Goal: Task Accomplishment & Management: Manage account settings

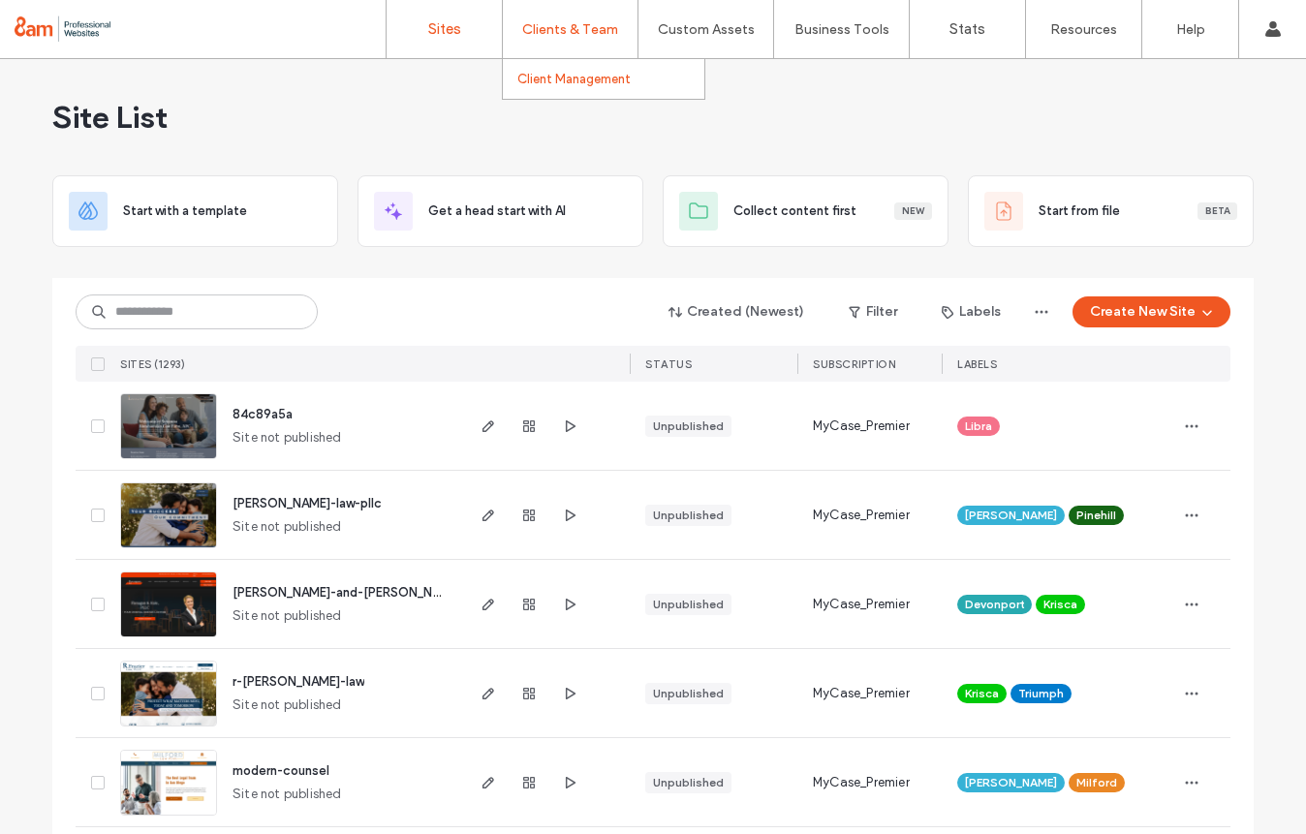
click at [553, 74] on label "Client Management" at bounding box center [573, 79] width 113 height 15
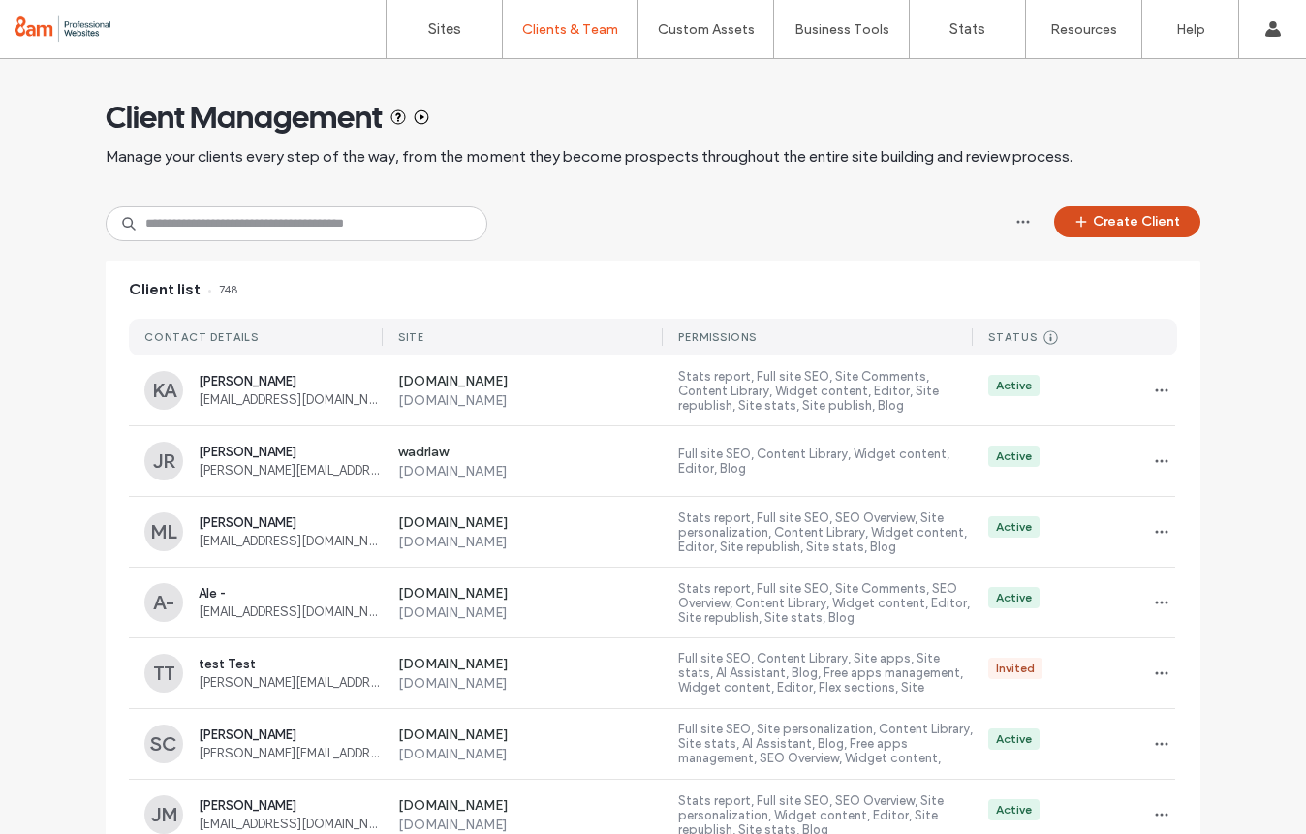
click at [1087, 229] on button "Create Client" at bounding box center [1127, 221] width 146 height 31
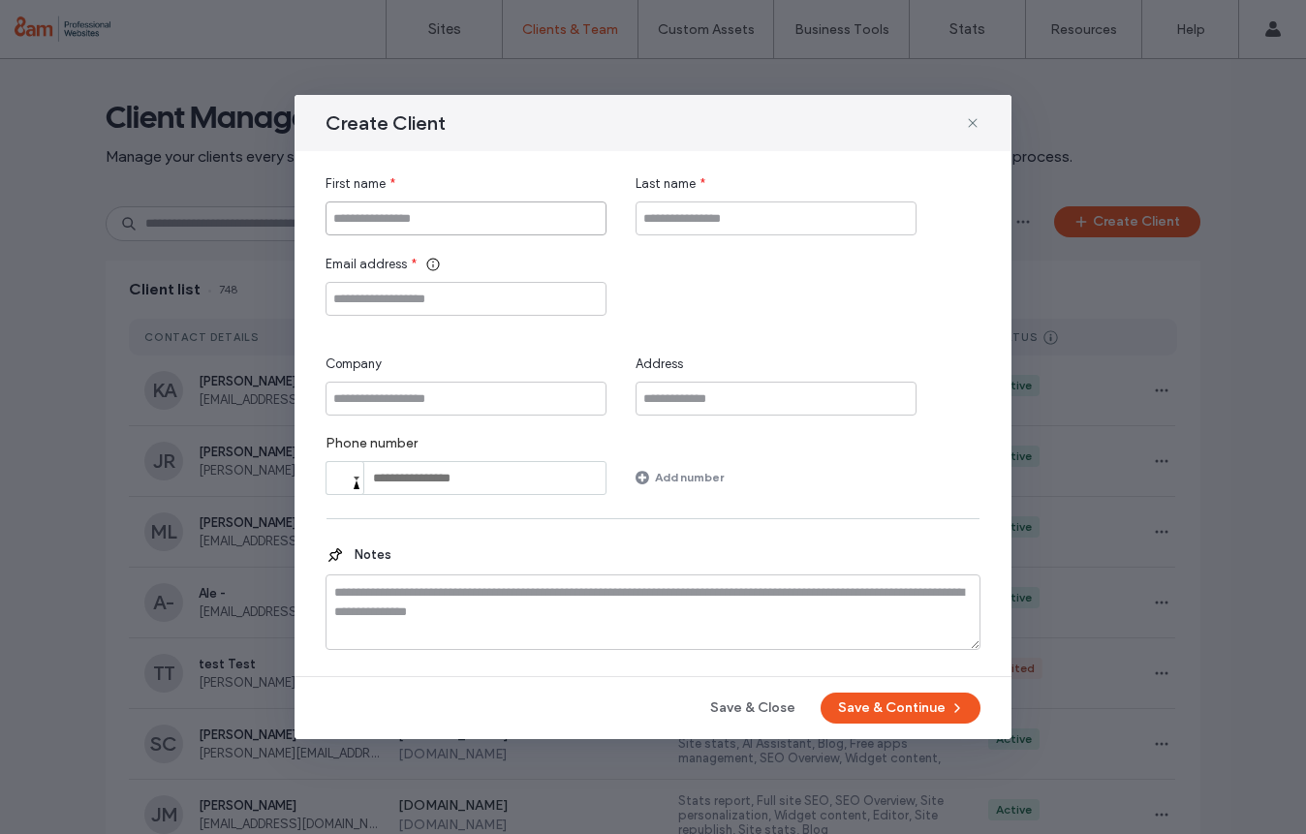
click at [542, 213] on input "First name" at bounding box center [466, 219] width 281 height 34
type input "*******"
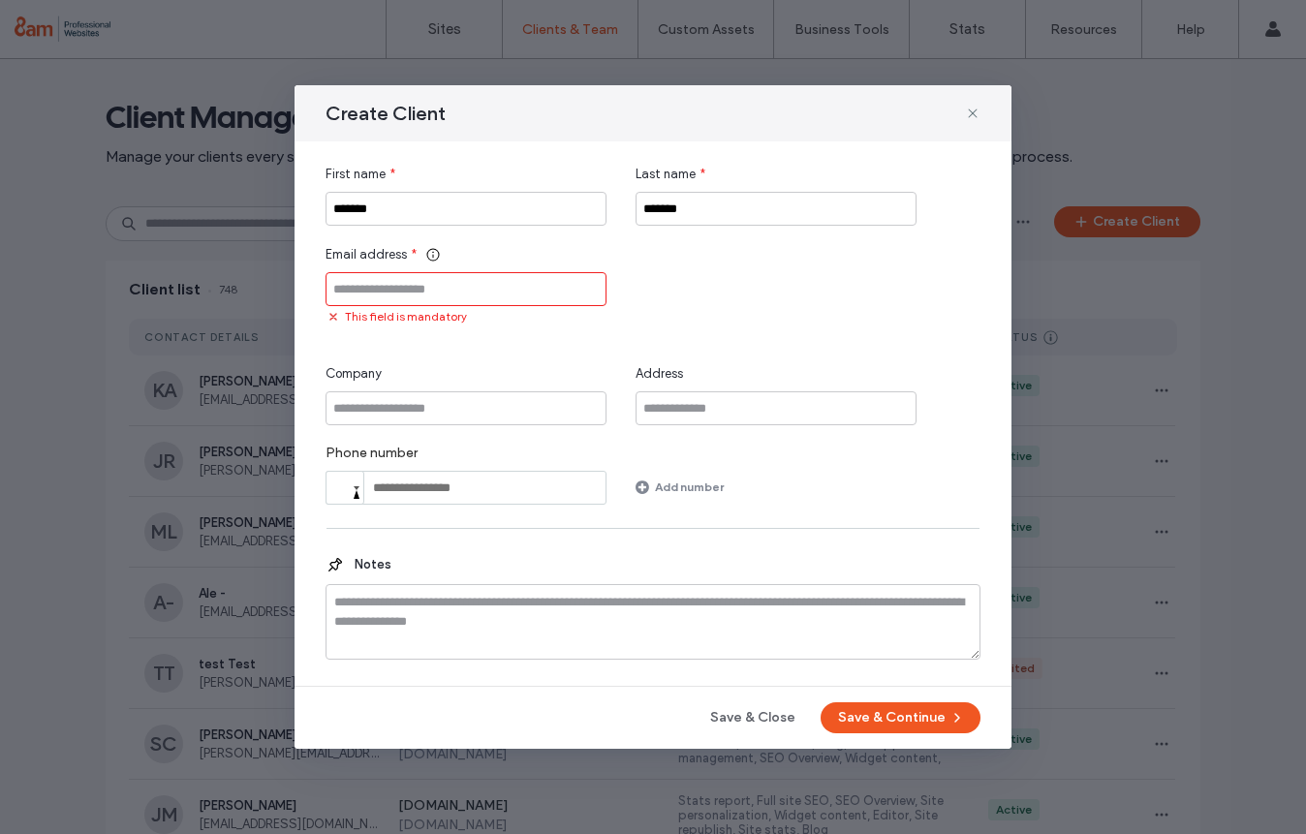
click at [465, 296] on input "Email address" at bounding box center [466, 289] width 281 height 34
paste input "**********"
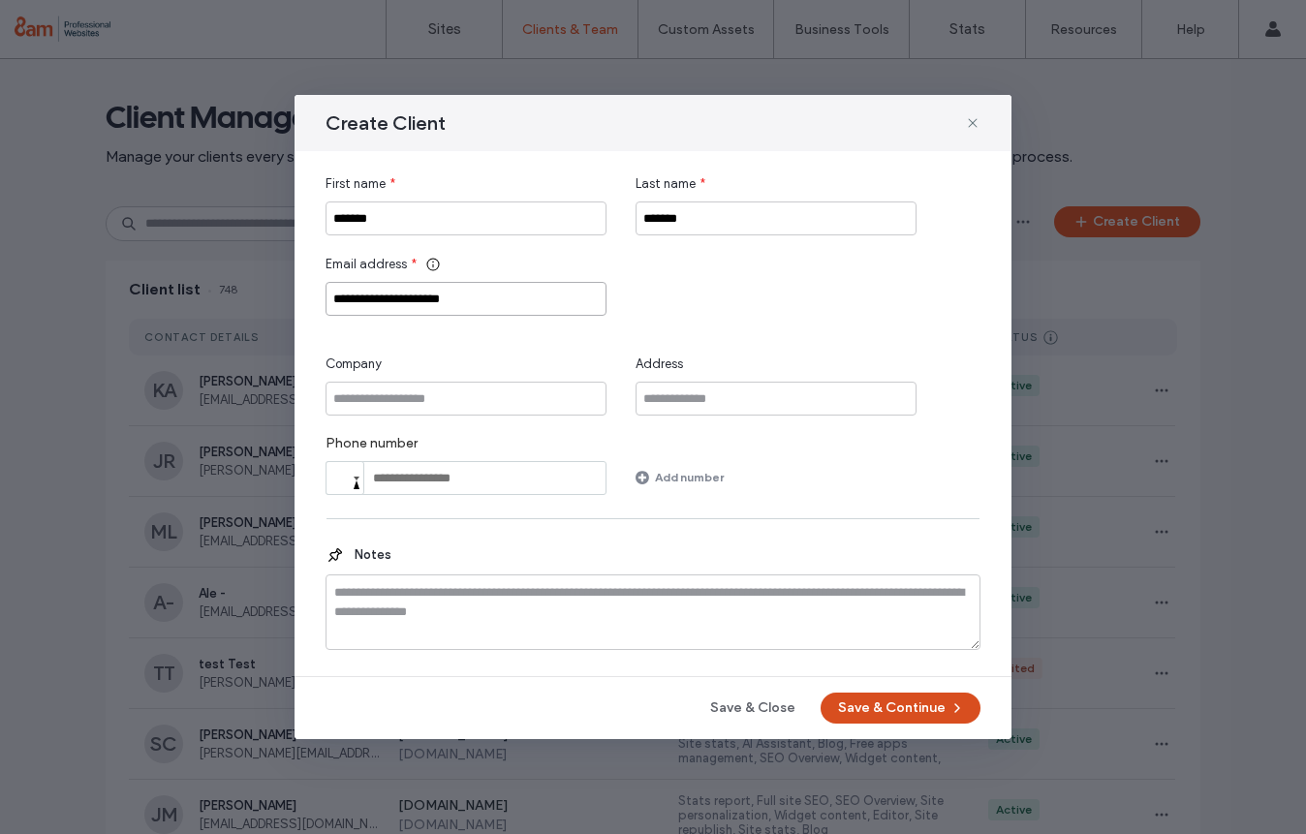
type input "**********"
click at [906, 720] on button "Save & Continue" at bounding box center [901, 708] width 160 height 31
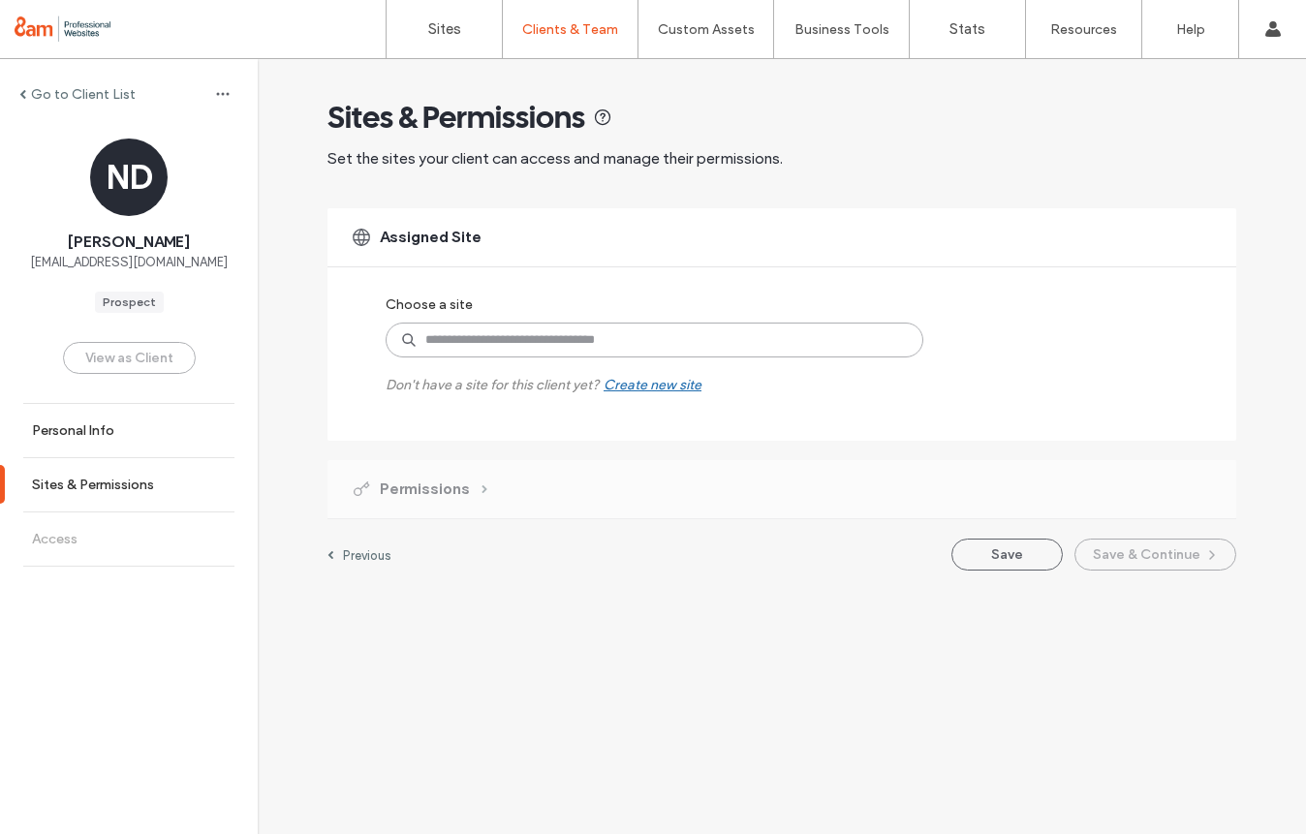
click at [496, 344] on input at bounding box center [655, 340] width 538 height 35
type input "****"
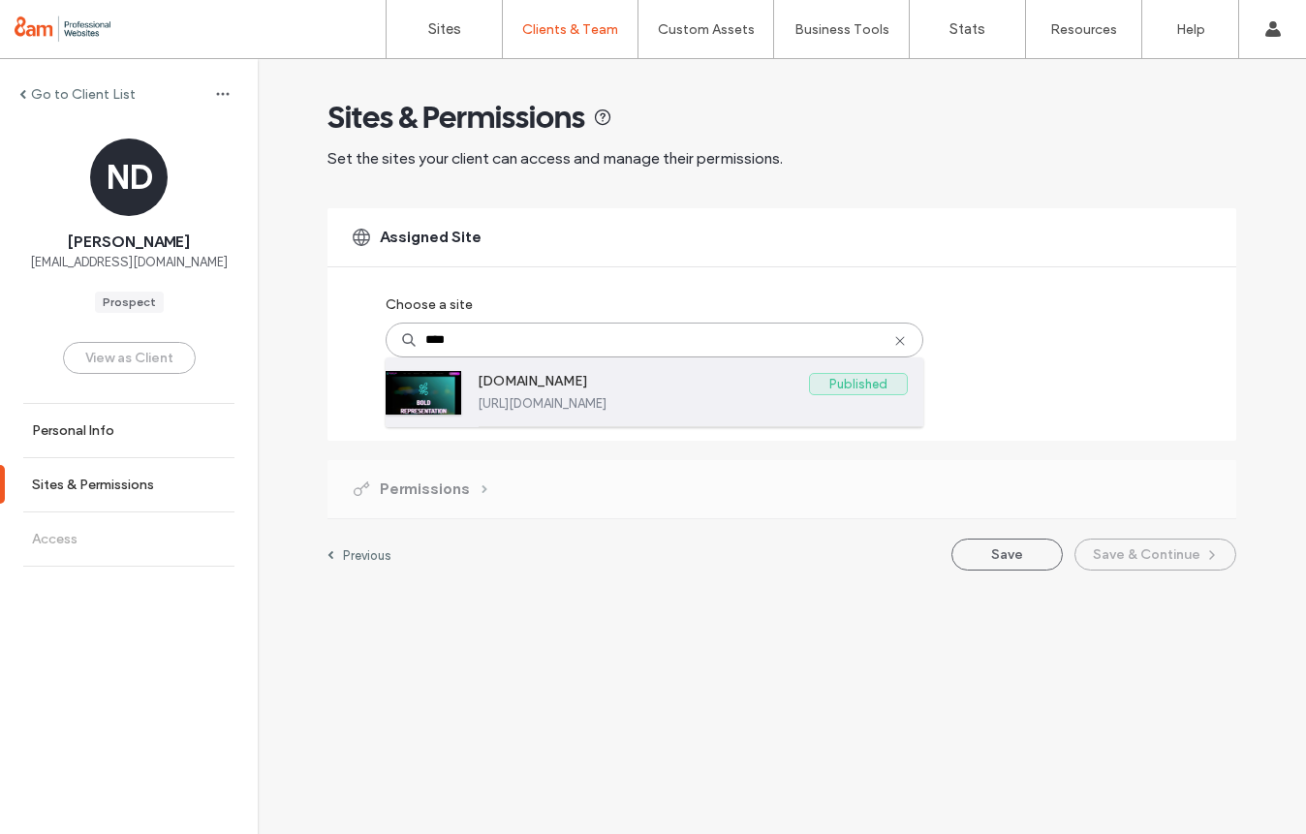
click at [509, 412] on div "[DOMAIN_NAME] Published [URL][DOMAIN_NAME]" at bounding box center [693, 392] width 430 height 69
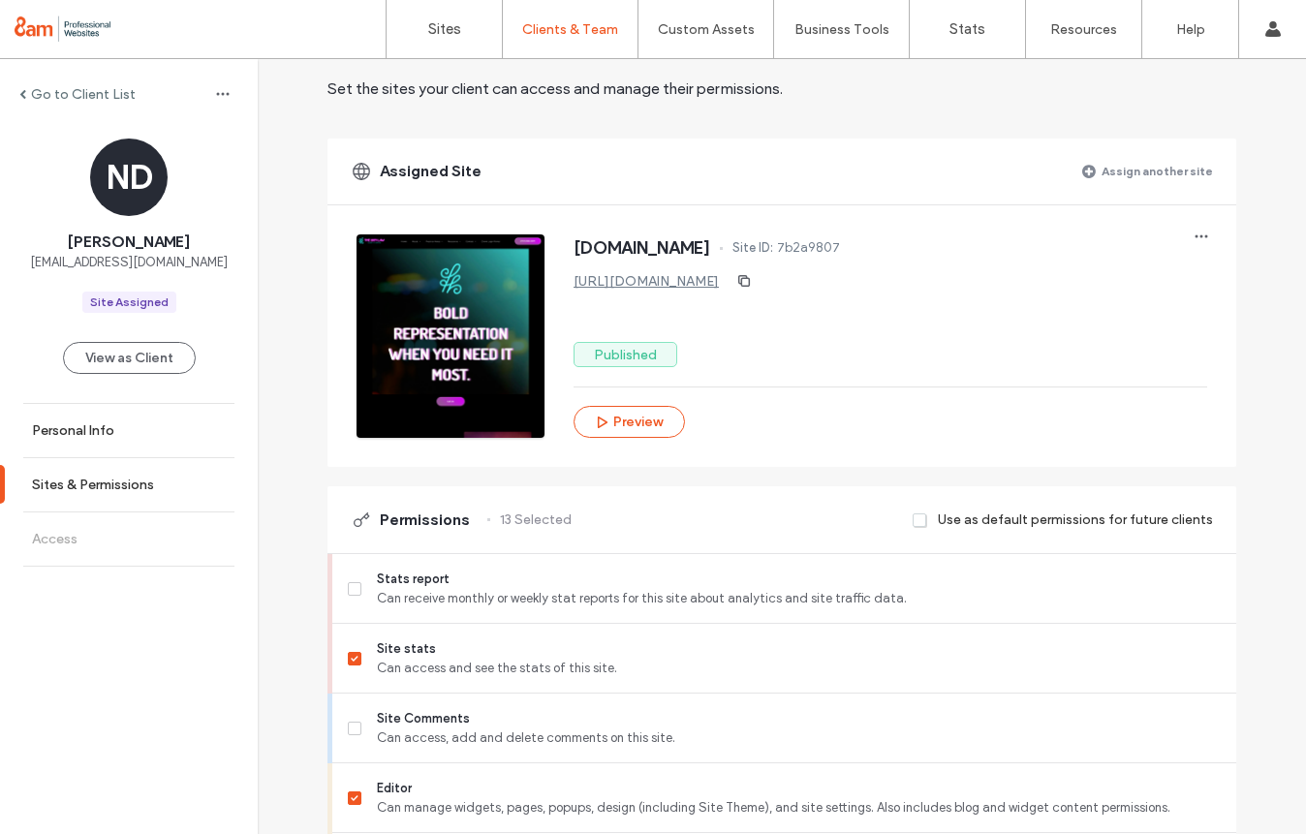
scroll to position [73, 0]
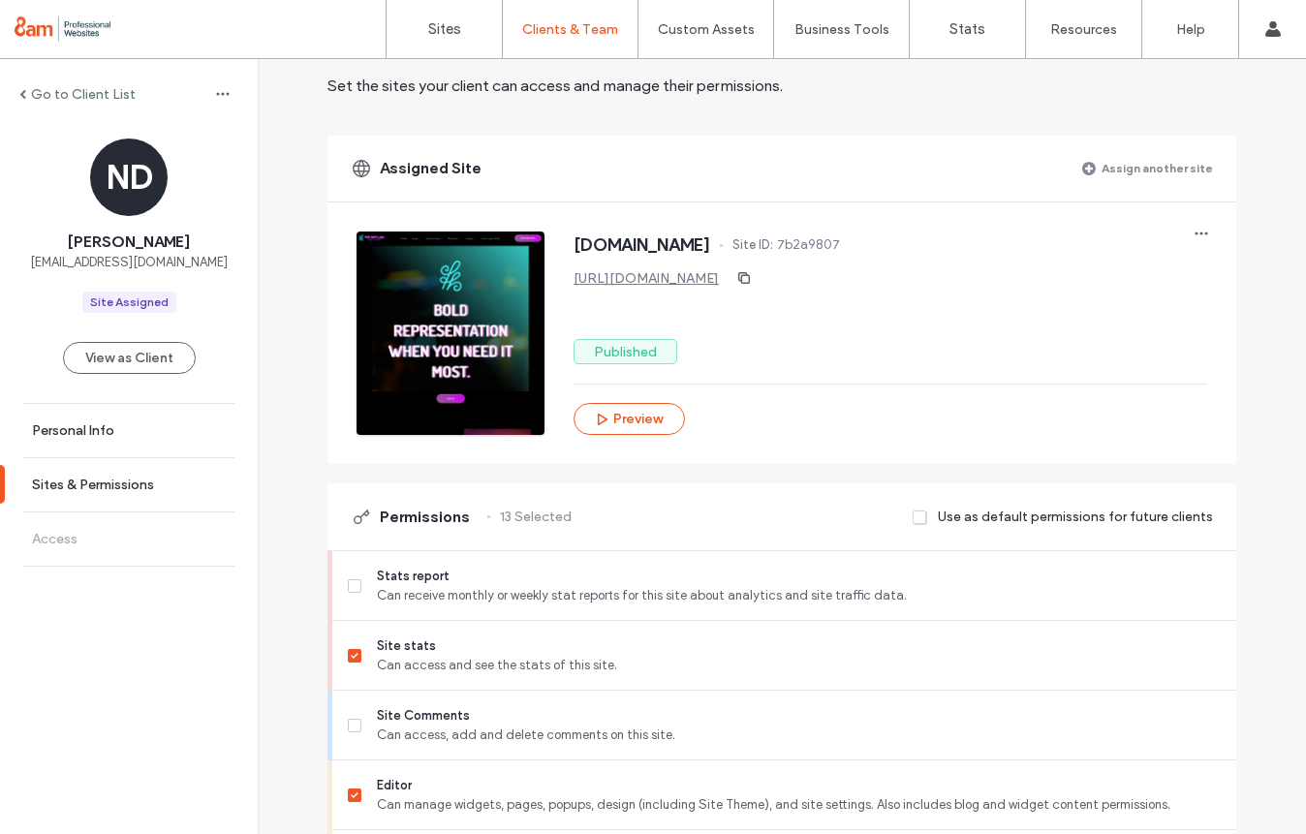
click at [713, 273] on link "[URL][DOMAIN_NAME]" at bounding box center [646, 278] width 145 height 16
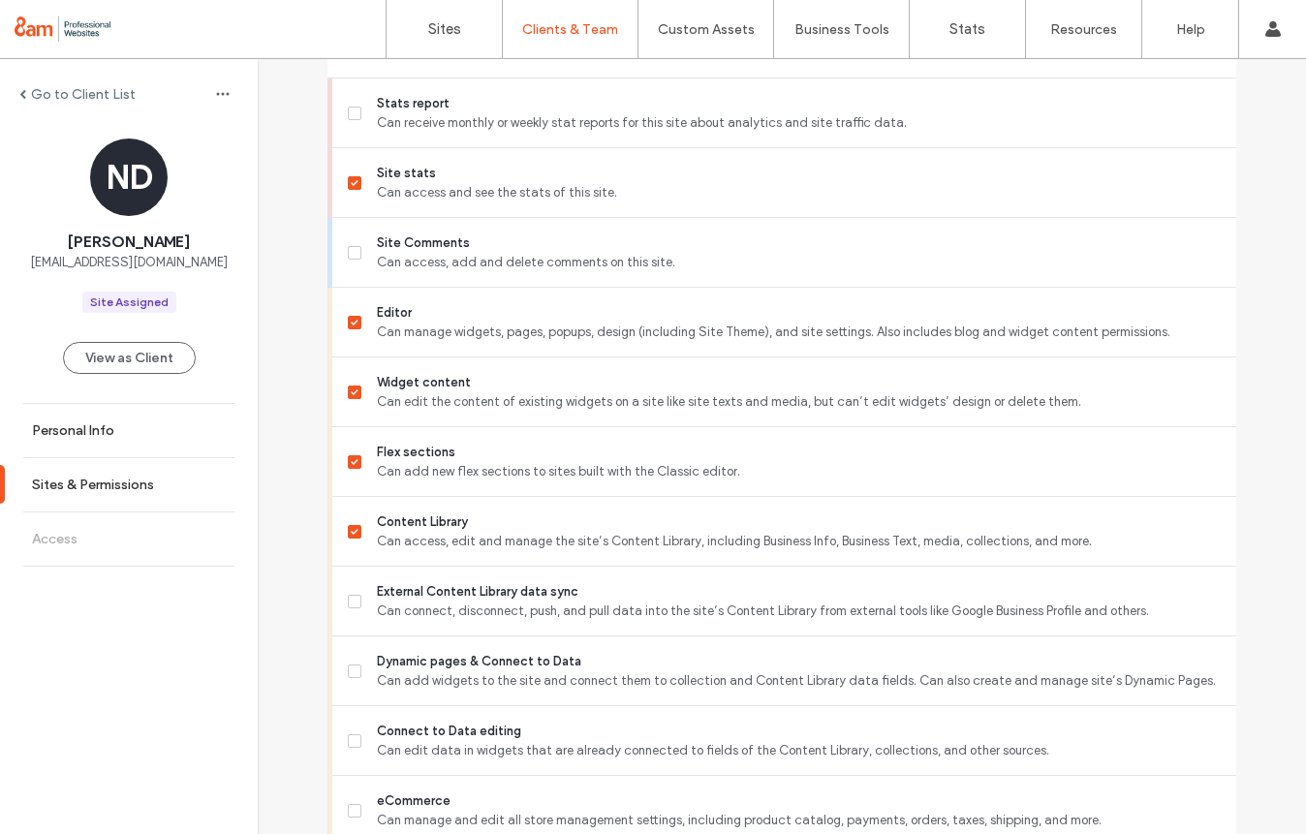
scroll to position [552, 0]
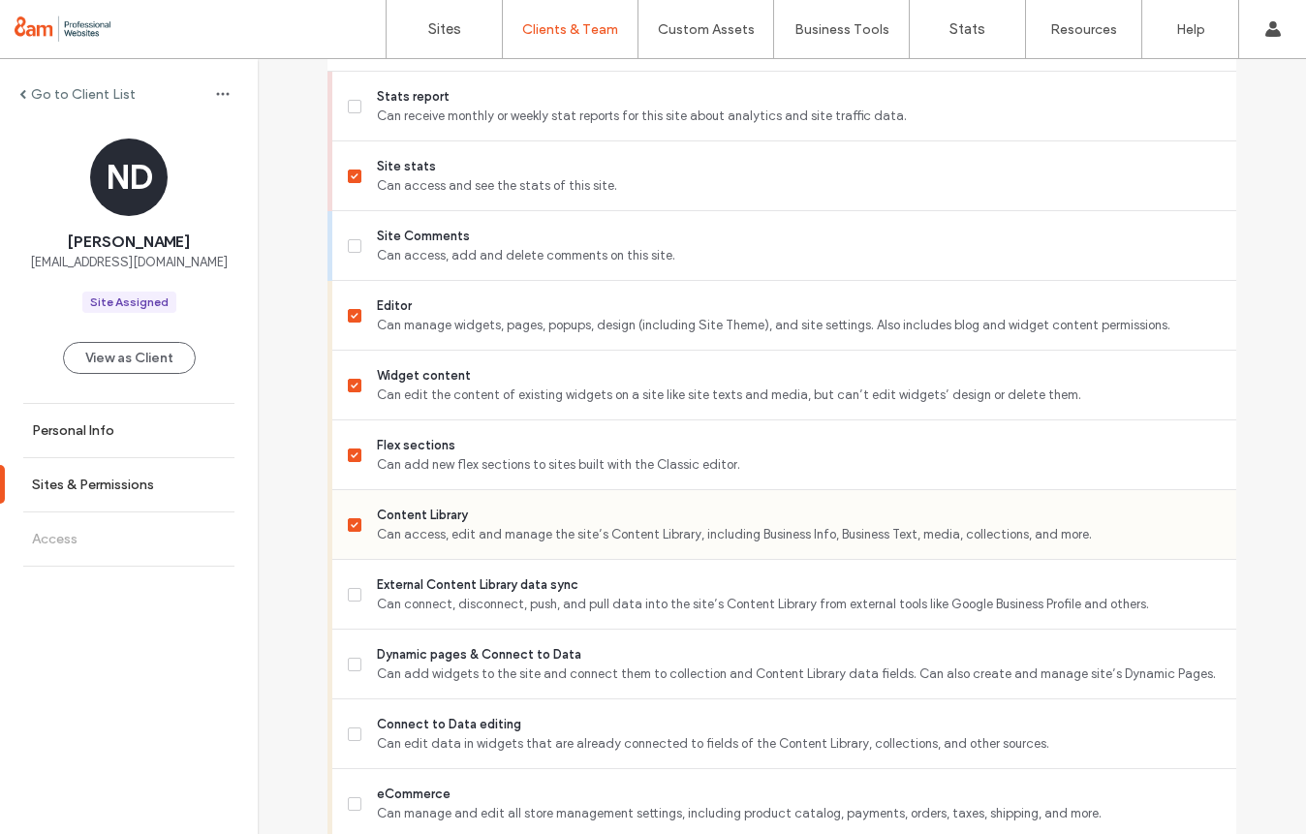
click at [348, 528] on span at bounding box center [355, 525] width 14 height 14
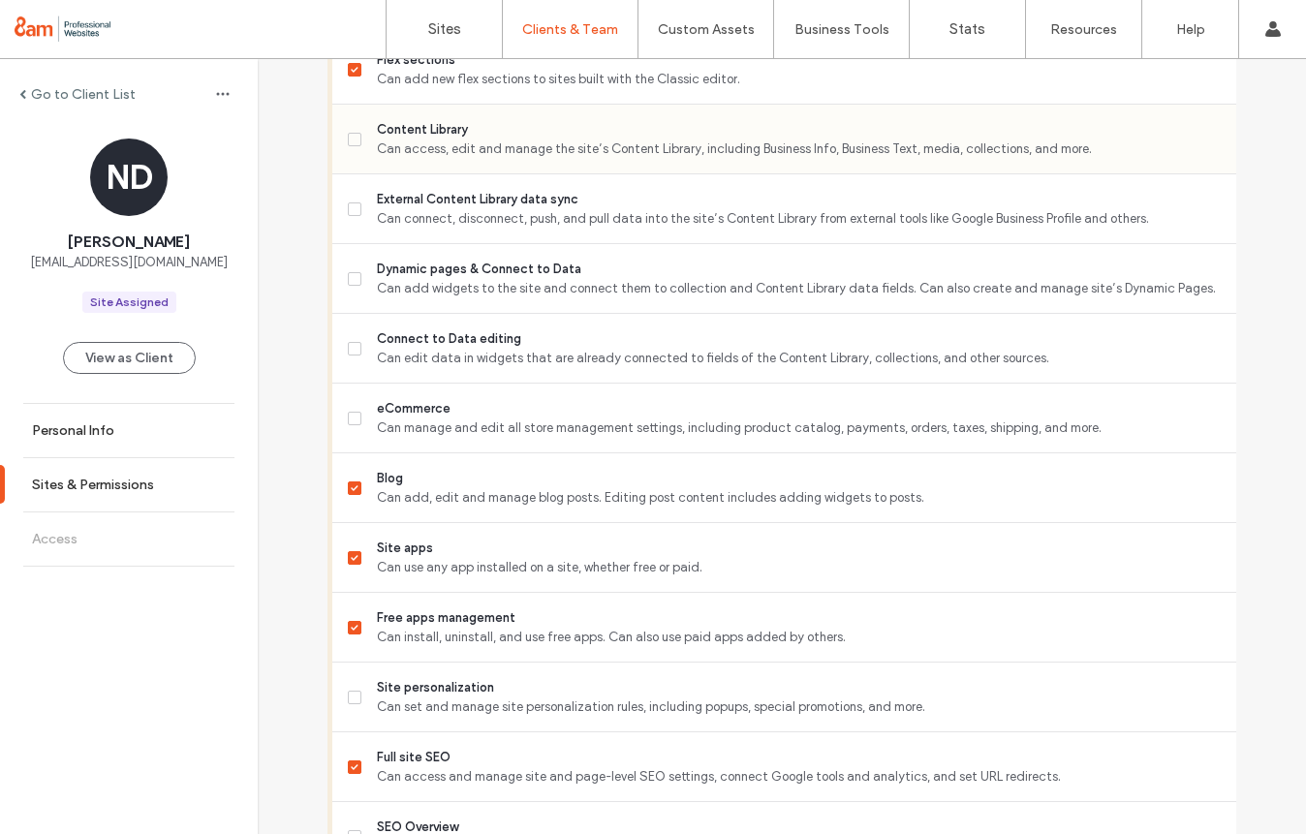
scroll to position [973, 0]
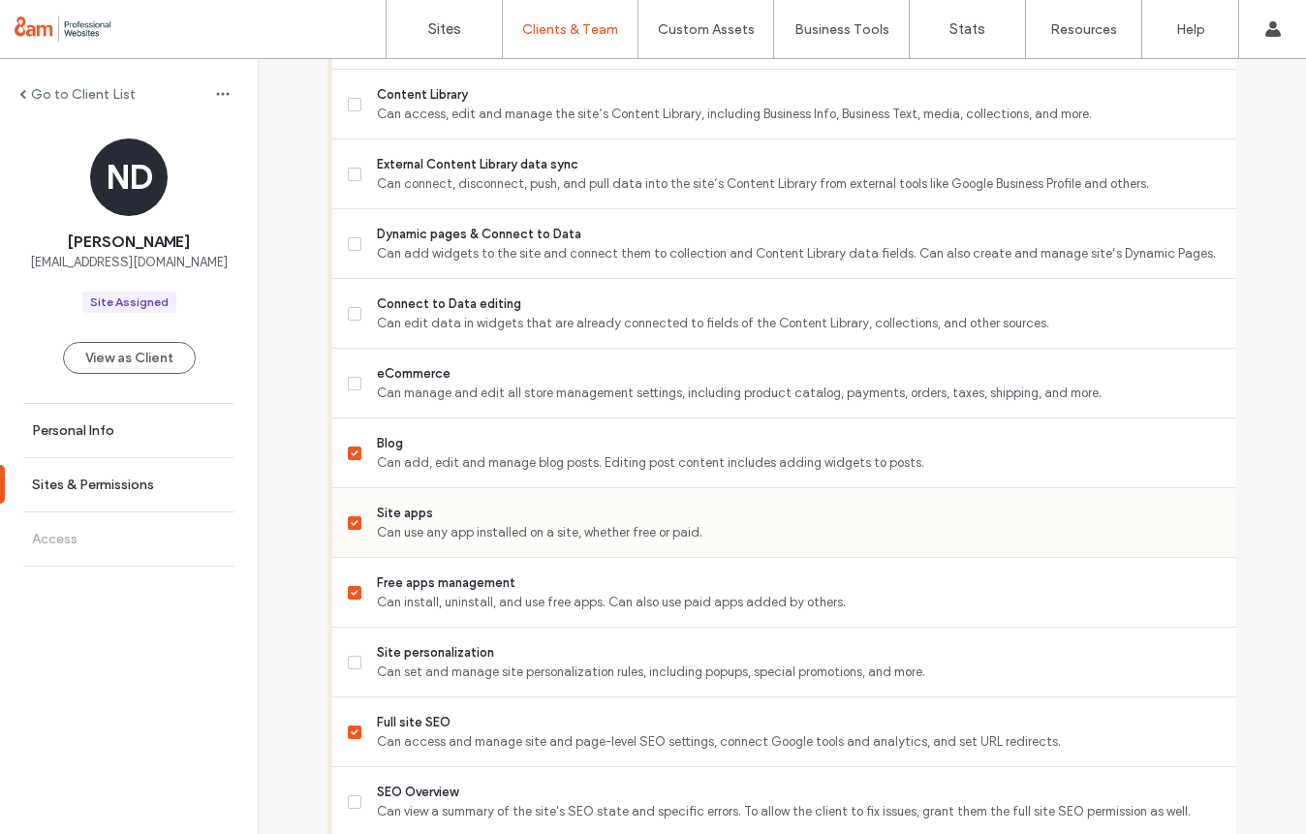
click at [348, 529] on span at bounding box center [355, 523] width 14 height 14
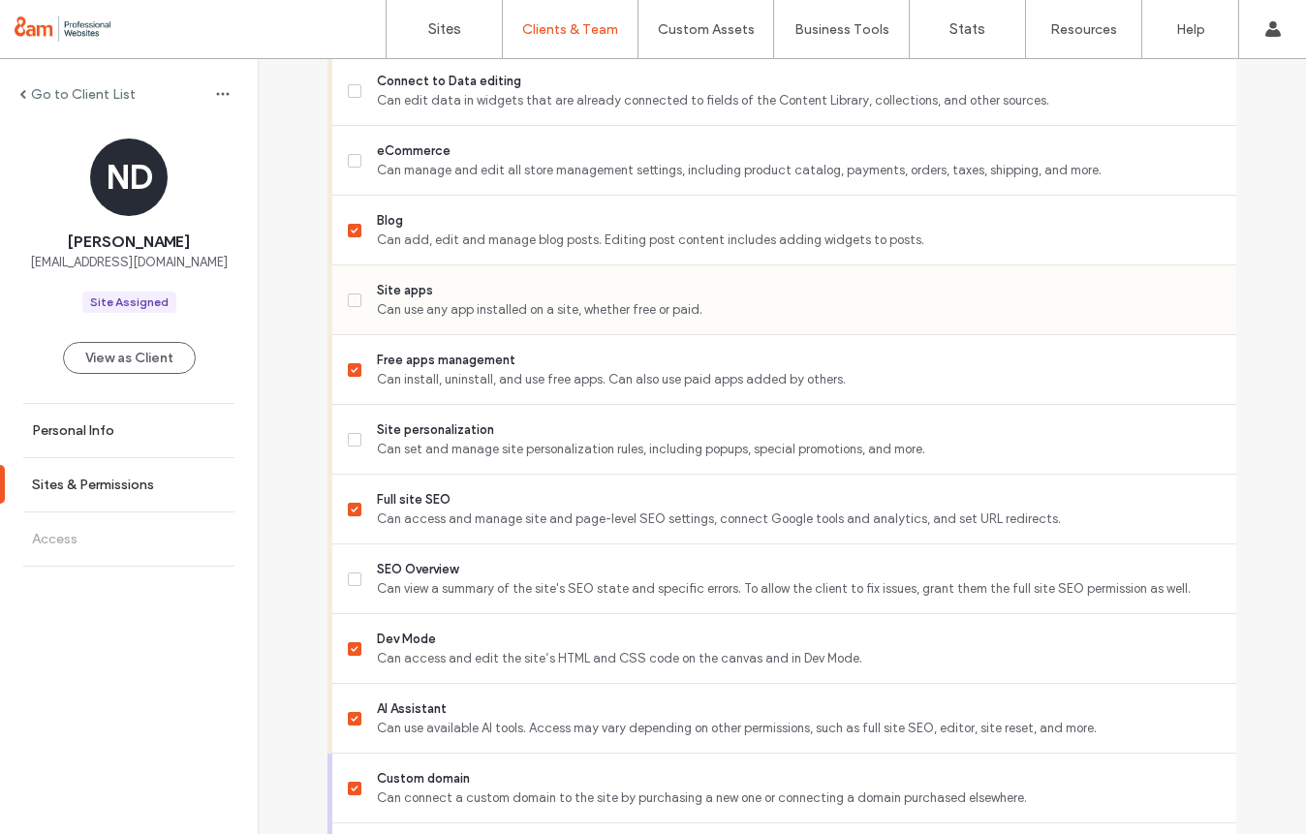
scroll to position [1210, 0]
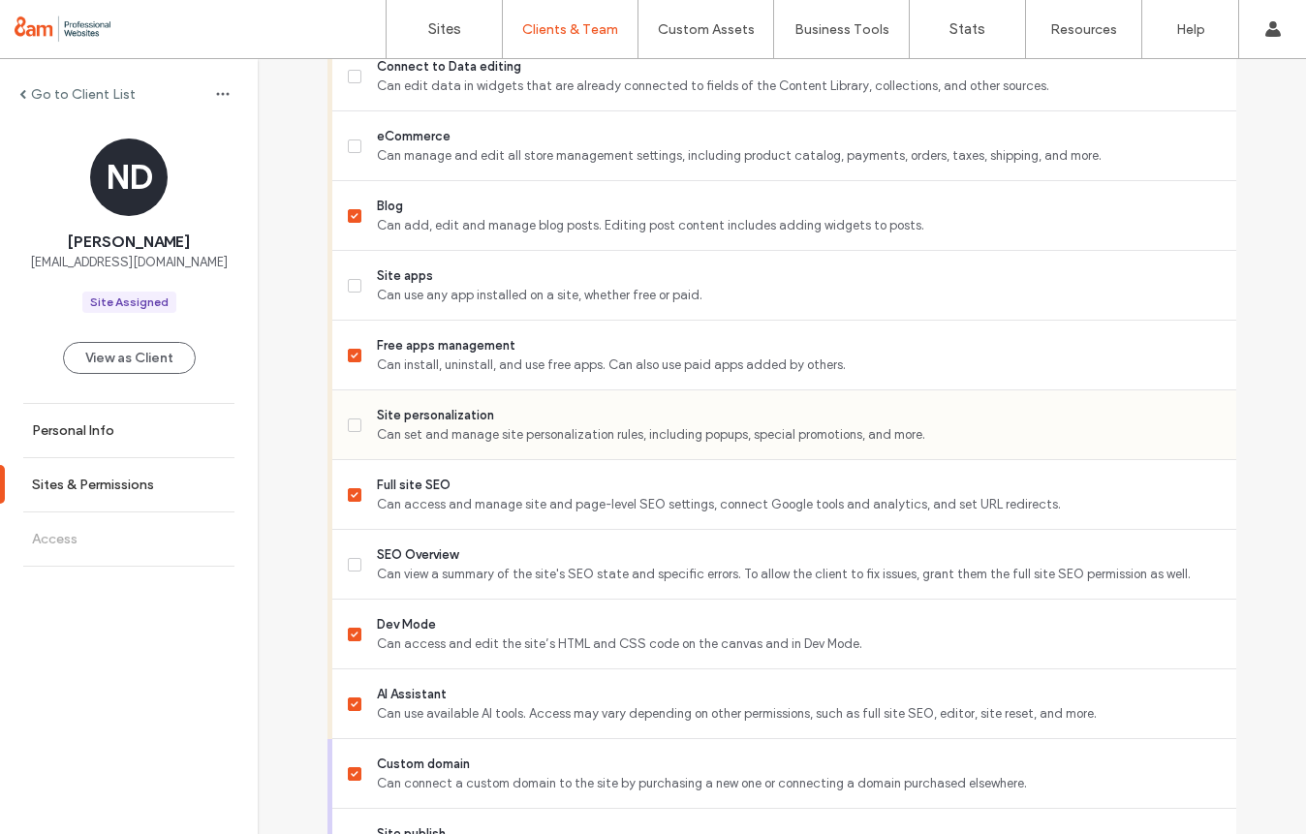
click at [351, 422] on icon at bounding box center [355, 425] width 8 height 6
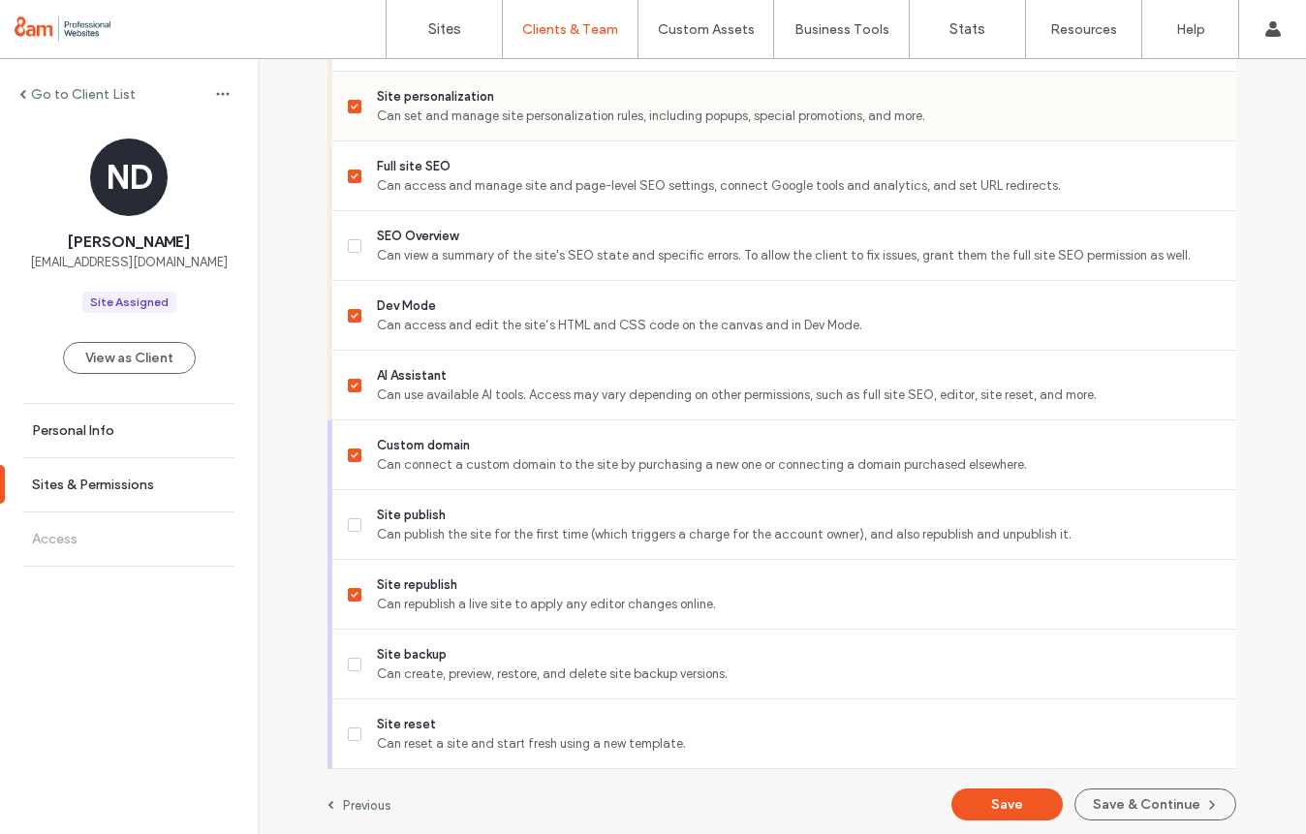
scroll to position [1535, 0]
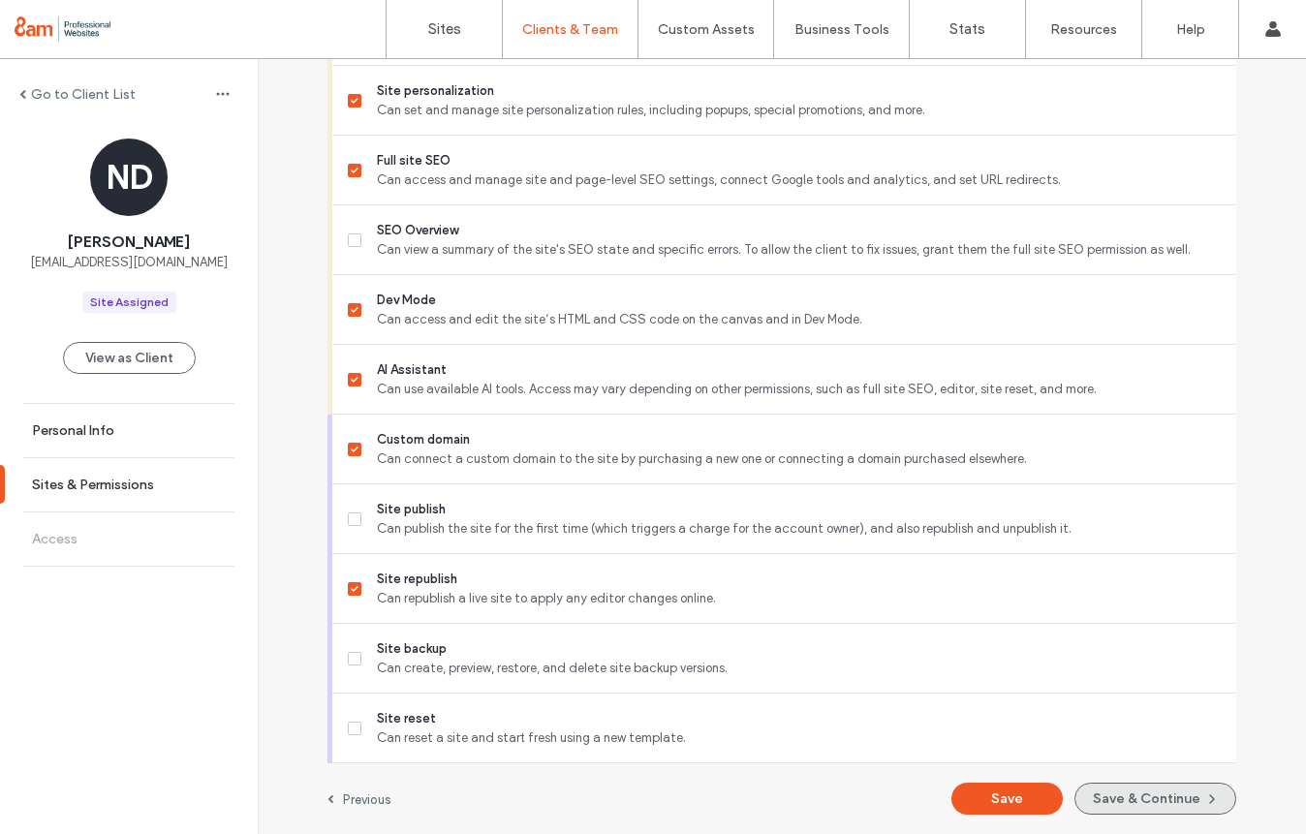
click at [1109, 790] on button "Save & Continue" at bounding box center [1156, 799] width 162 height 32
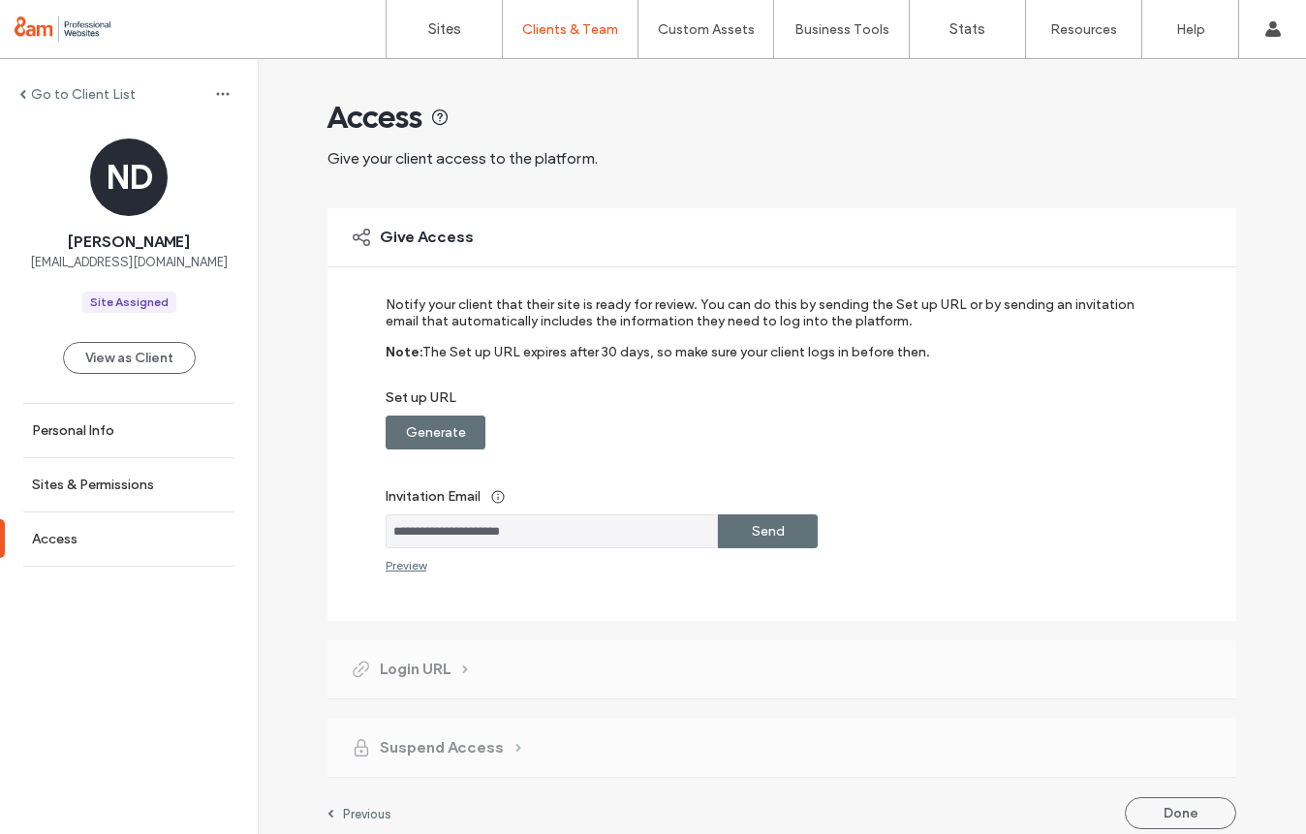
click at [782, 535] on div "Send" at bounding box center [768, 532] width 100 height 34
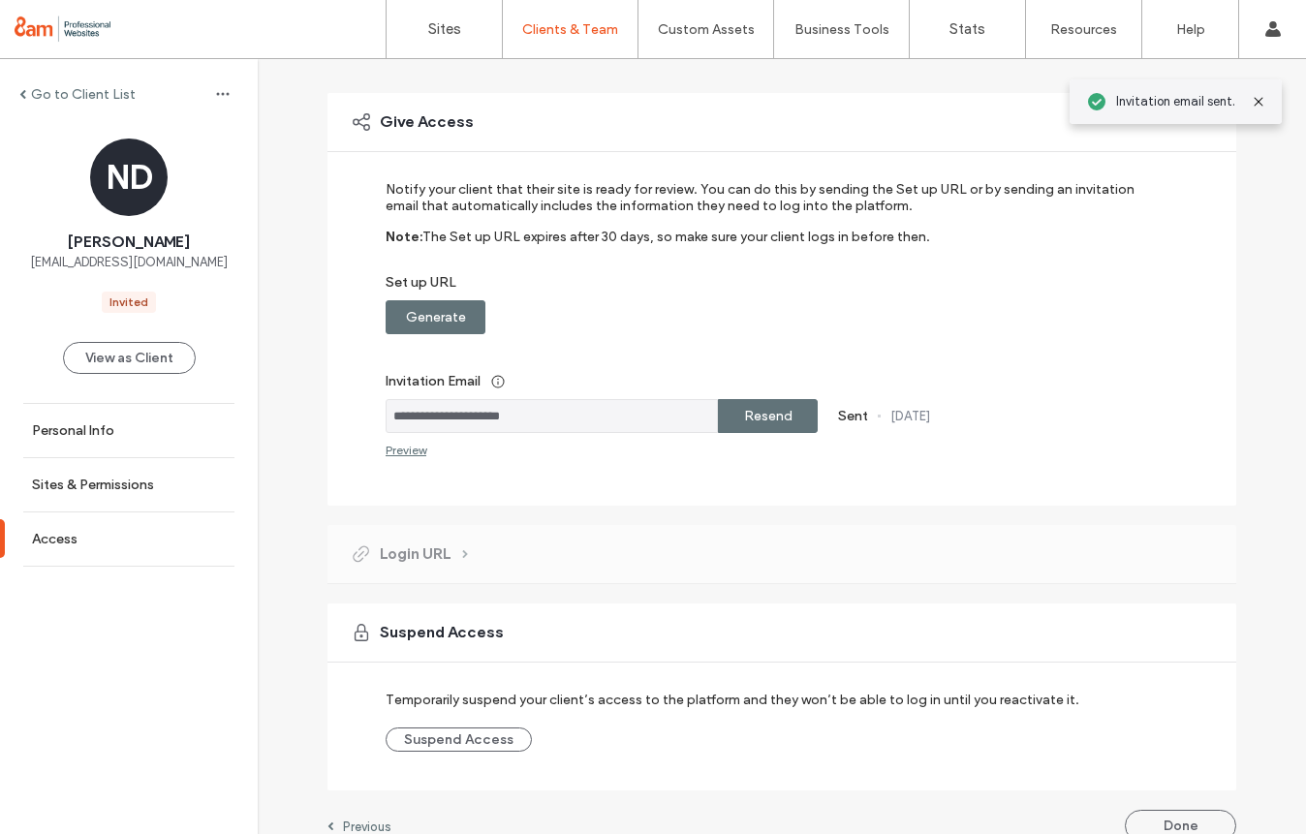
scroll to position [142, 0]
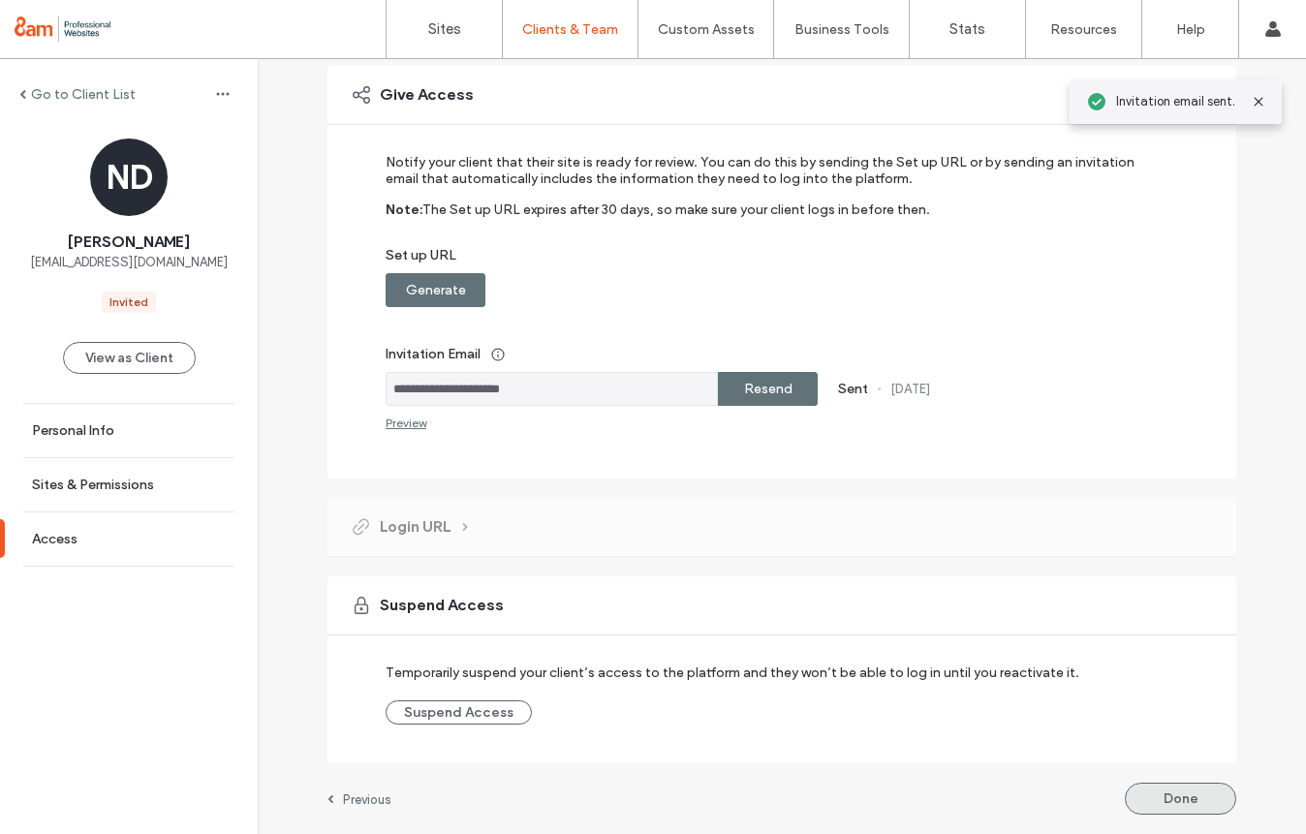
click at [1133, 808] on button "Done" at bounding box center [1180, 799] width 111 height 32
